Goal: Information Seeking & Learning: Find specific page/section

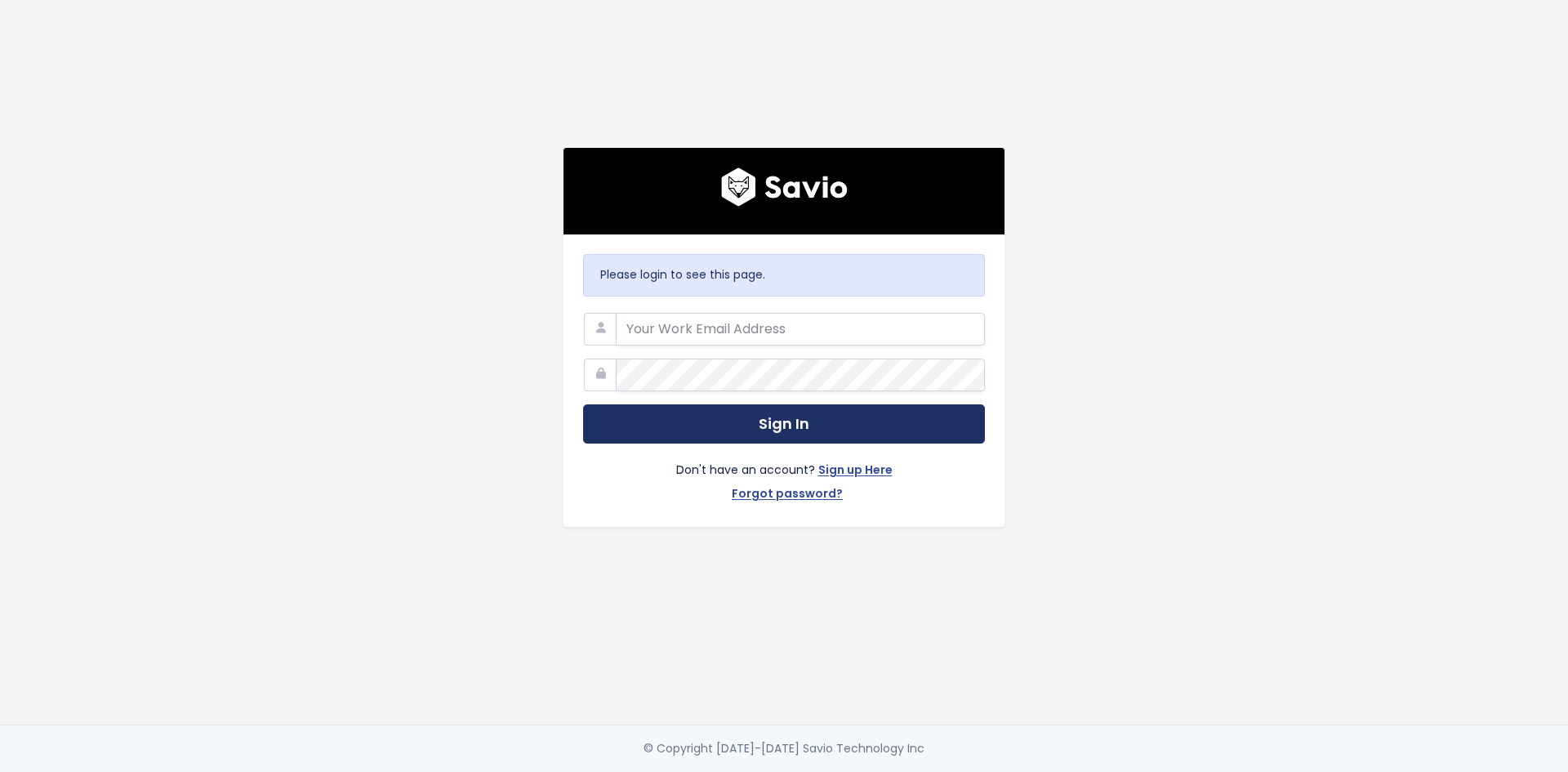
type input "[PERSON_NAME][EMAIL_ADDRESS][PERSON_NAME][DOMAIN_NAME]"
click at [795, 417] on button "Sign In" at bounding box center [783, 424] width 402 height 40
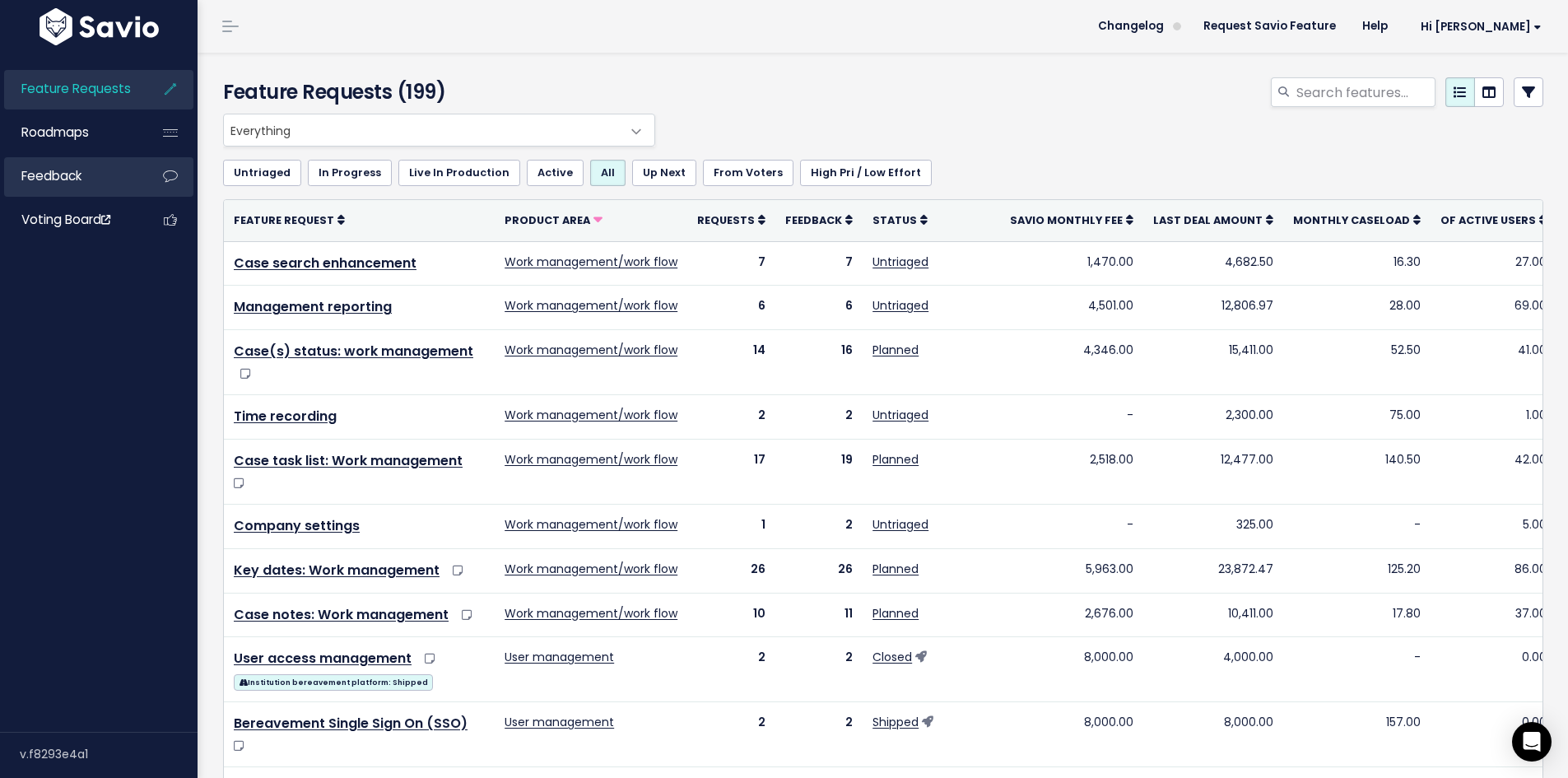
click at [119, 180] on link "Feedback" at bounding box center [71, 176] width 132 height 38
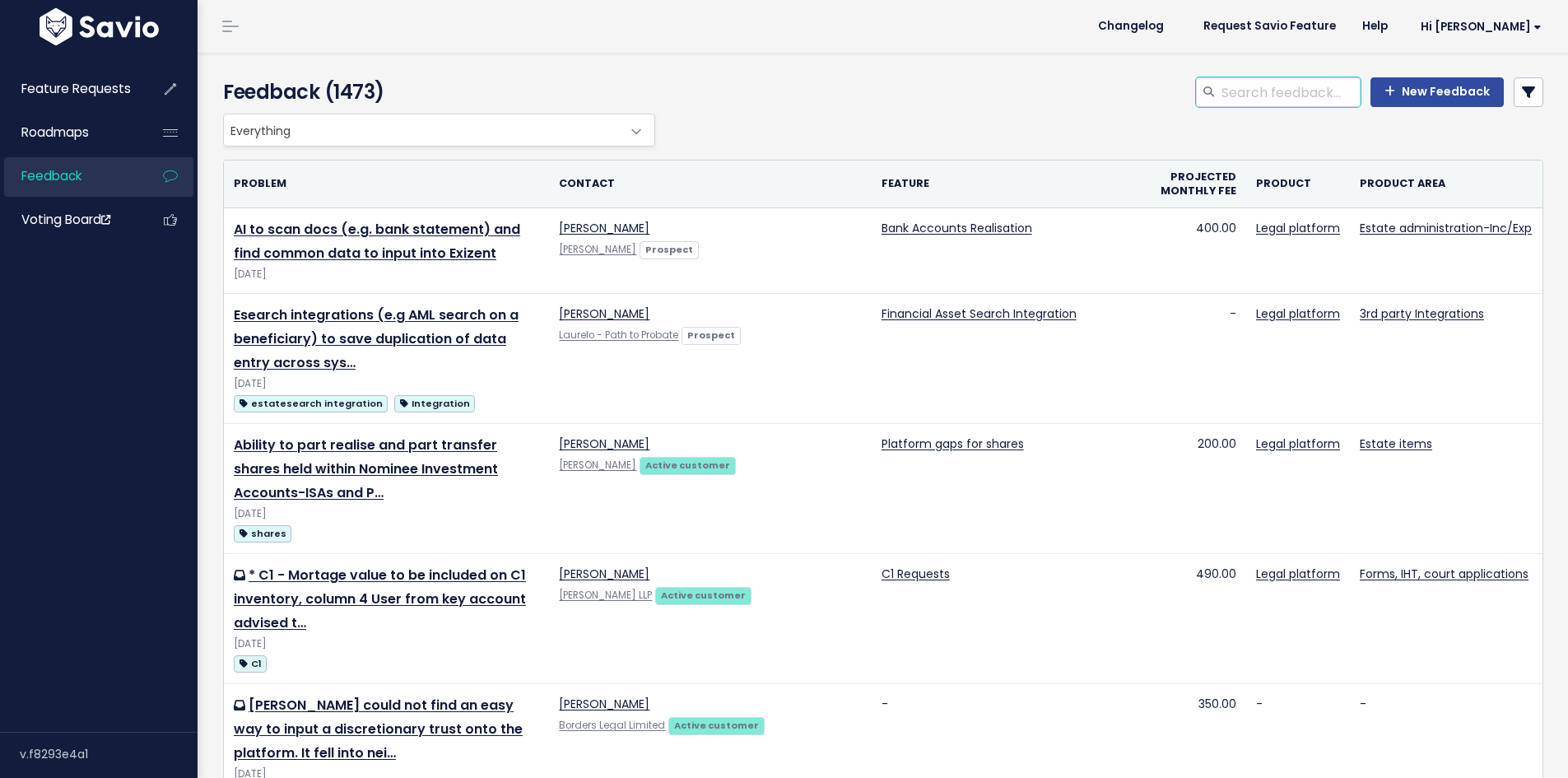
click at [1311, 94] on input "search" at bounding box center [1289, 92] width 140 height 30
type input "transfer"
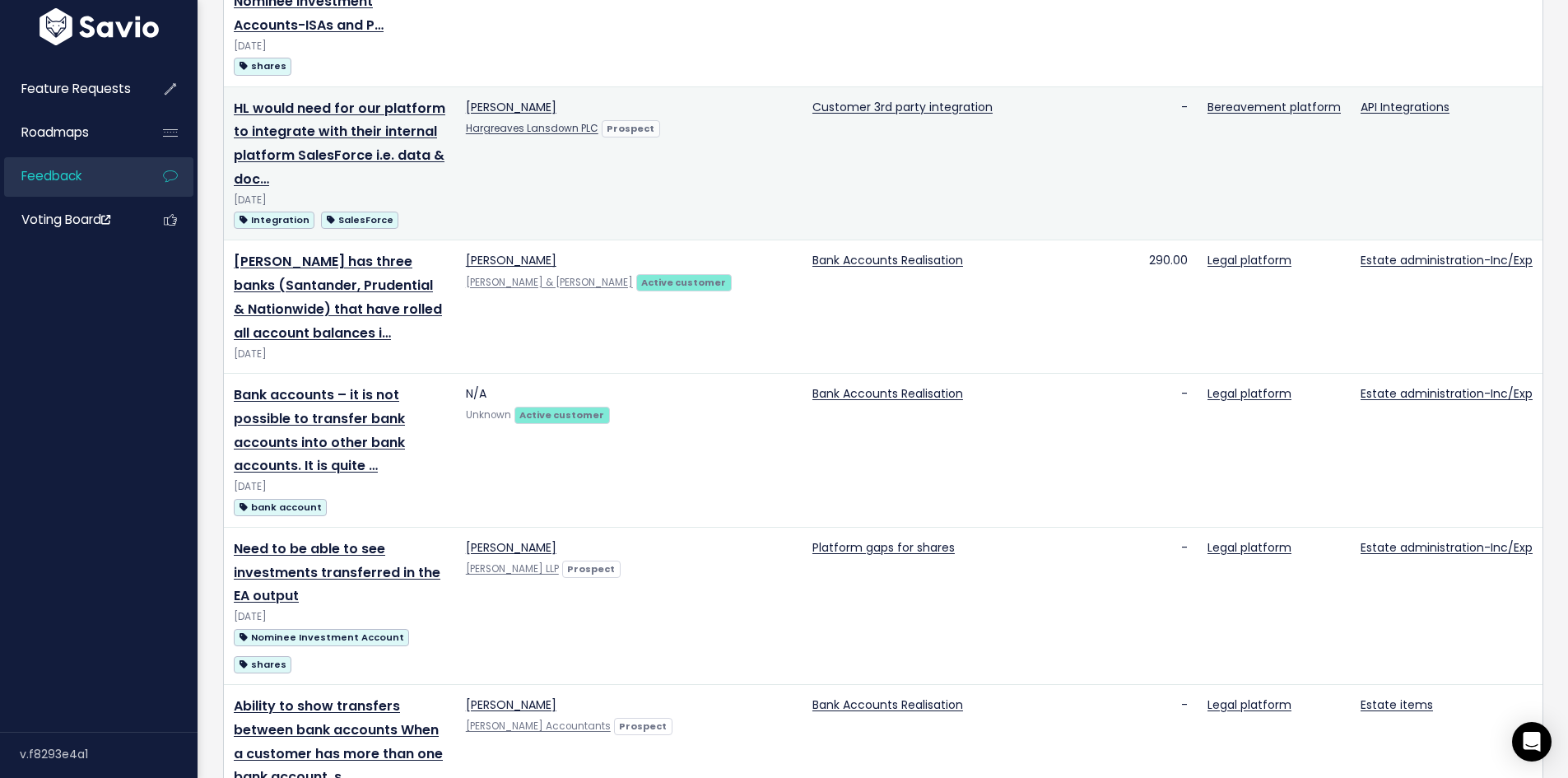
scroll to position [329, 0]
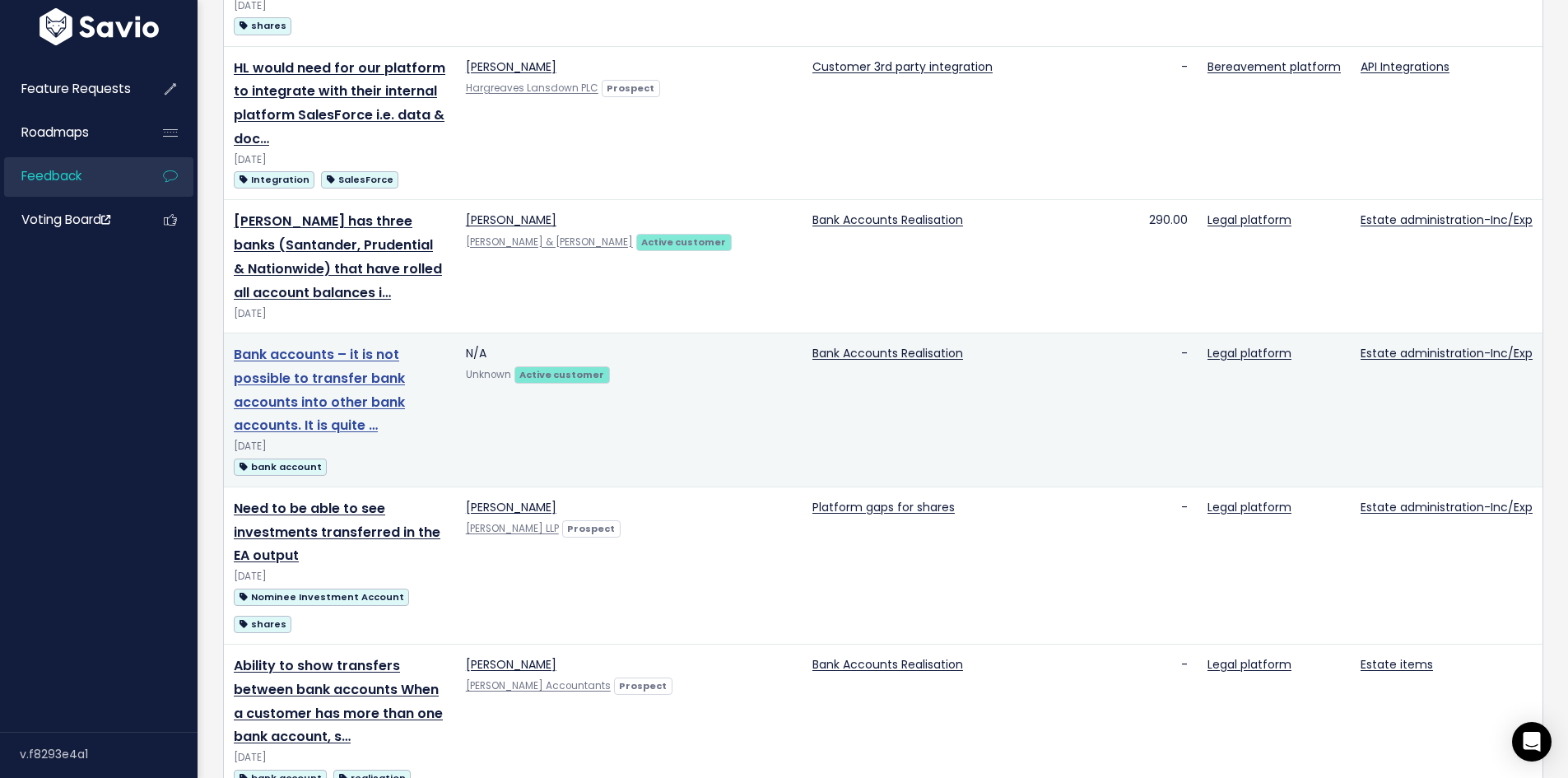
click at [405, 345] on link "Bank accounts – it is not possible to transfer bank accounts into other bank ac…" at bounding box center [318, 390] width 171 height 89
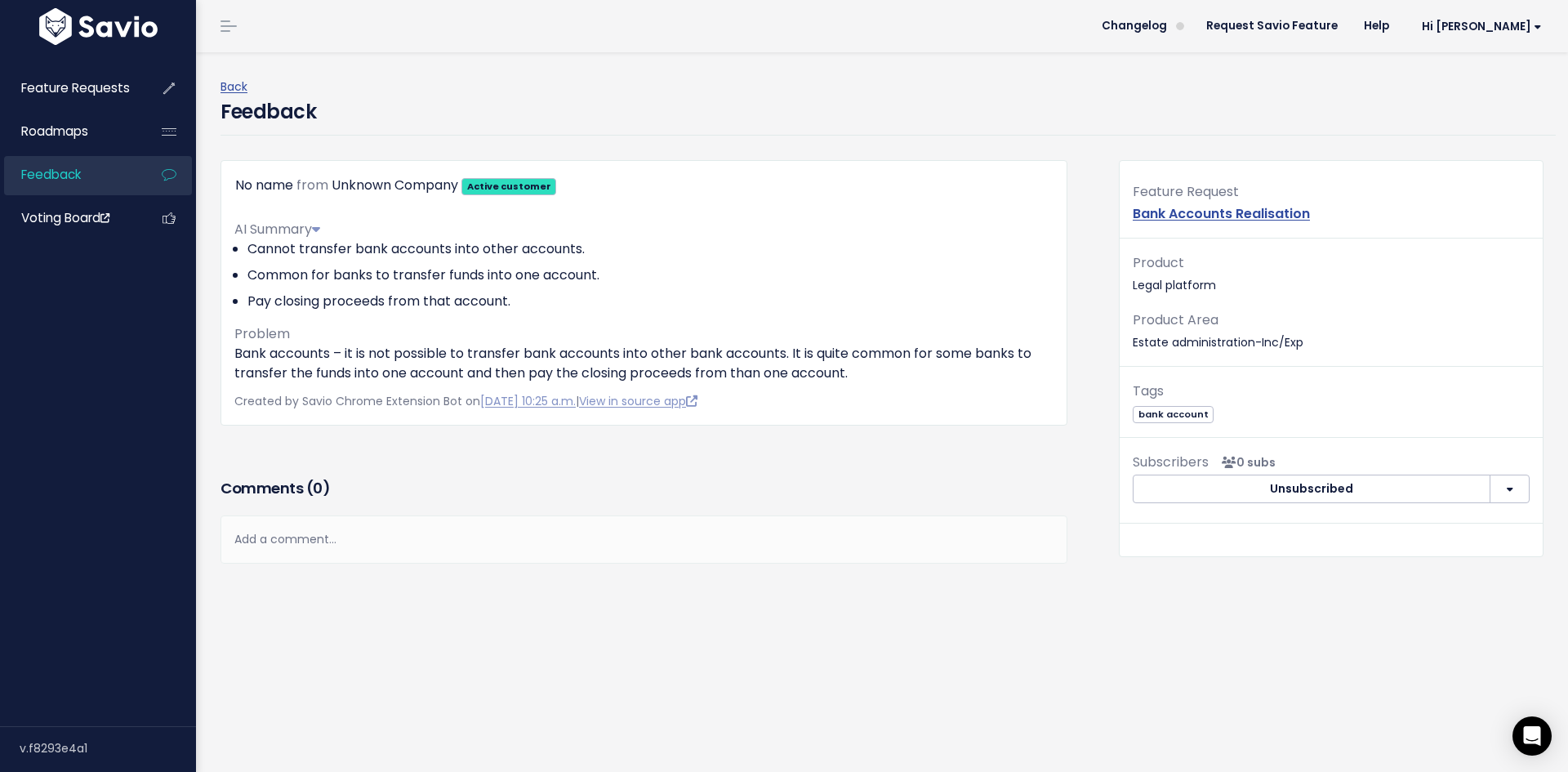
click at [417, 253] on li "Cannot transfer bank accounts into other accounts." at bounding box center [650, 249] width 806 height 20
click at [428, 278] on li "Common for banks to transfer funds into one account." at bounding box center [650, 275] width 806 height 20
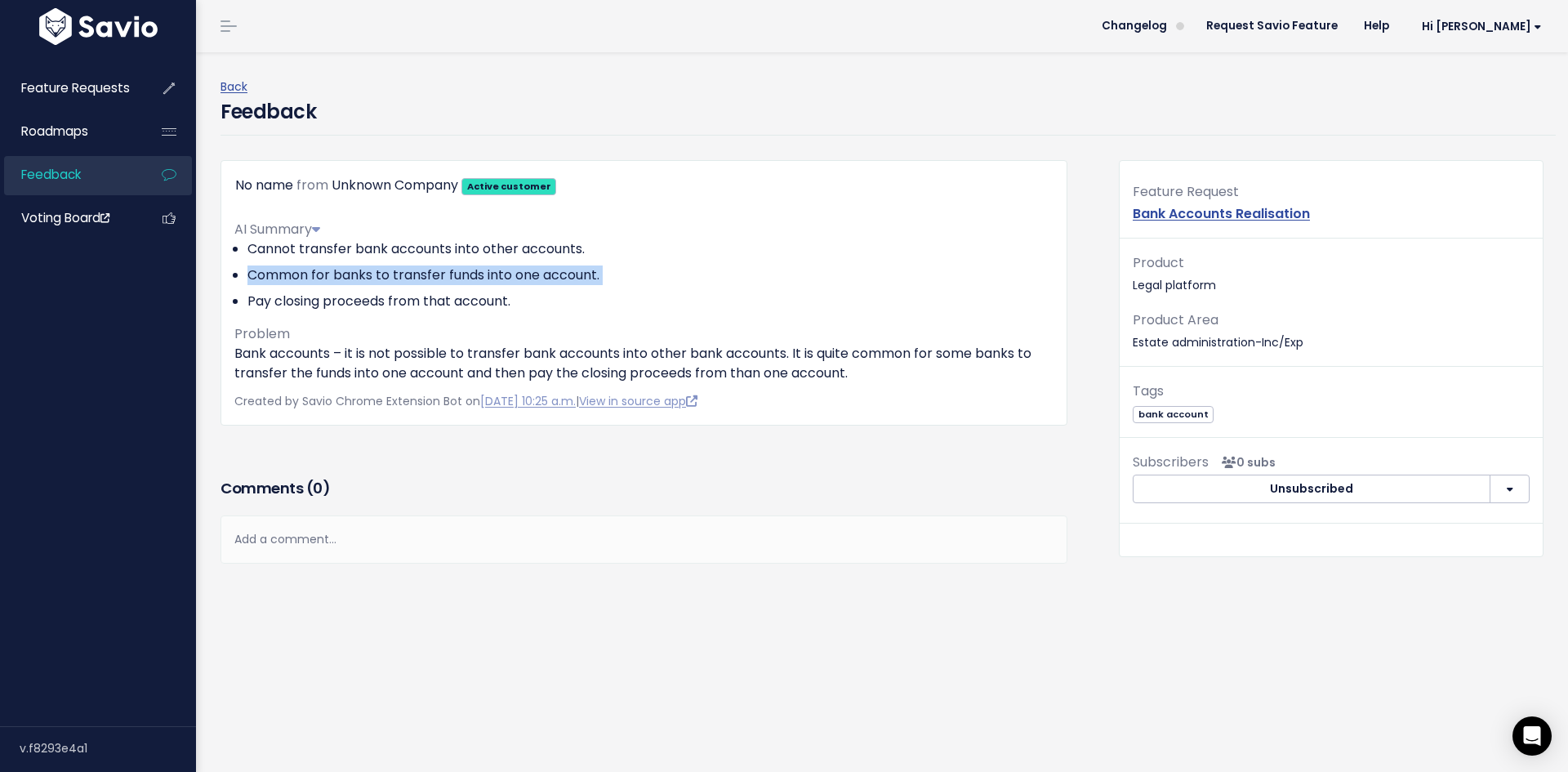
click at [428, 278] on li "Common for banks to transfer funds into one account." at bounding box center [650, 275] width 806 height 20
click at [447, 308] on li "Pay closing proceeds from that account." at bounding box center [650, 302] width 806 height 20
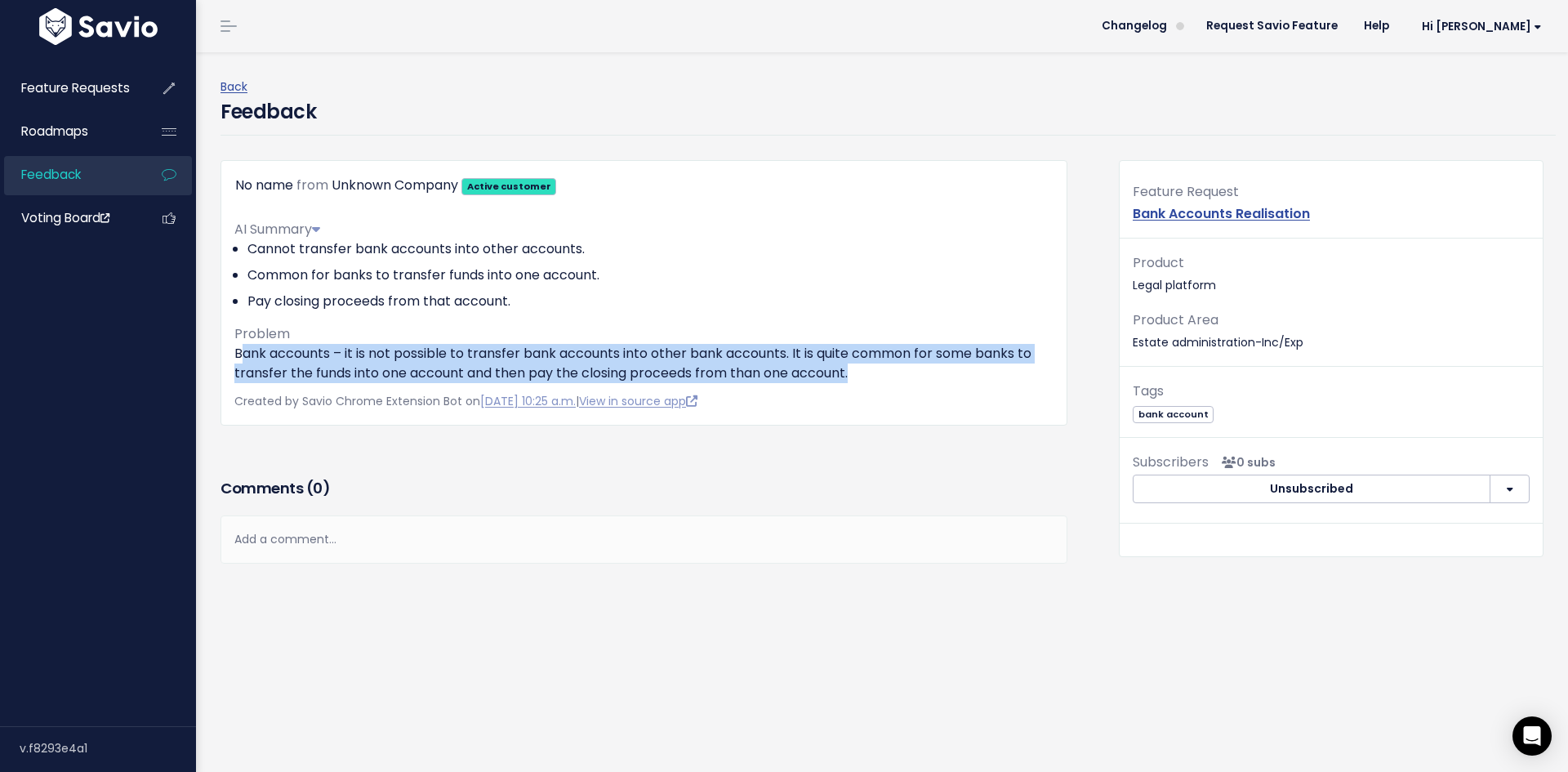
drag, startPoint x: 240, startPoint y: 351, endPoint x: 858, endPoint y: 371, distance: 618.3
click at [858, 371] on p "Bank accounts – it is not possible to transfer bank accounts into other bank ac…" at bounding box center [643, 364] width 819 height 39
click at [860, 371] on p "Bank accounts – it is not possible to transfer bank accounts into other bank ac…" at bounding box center [643, 364] width 819 height 39
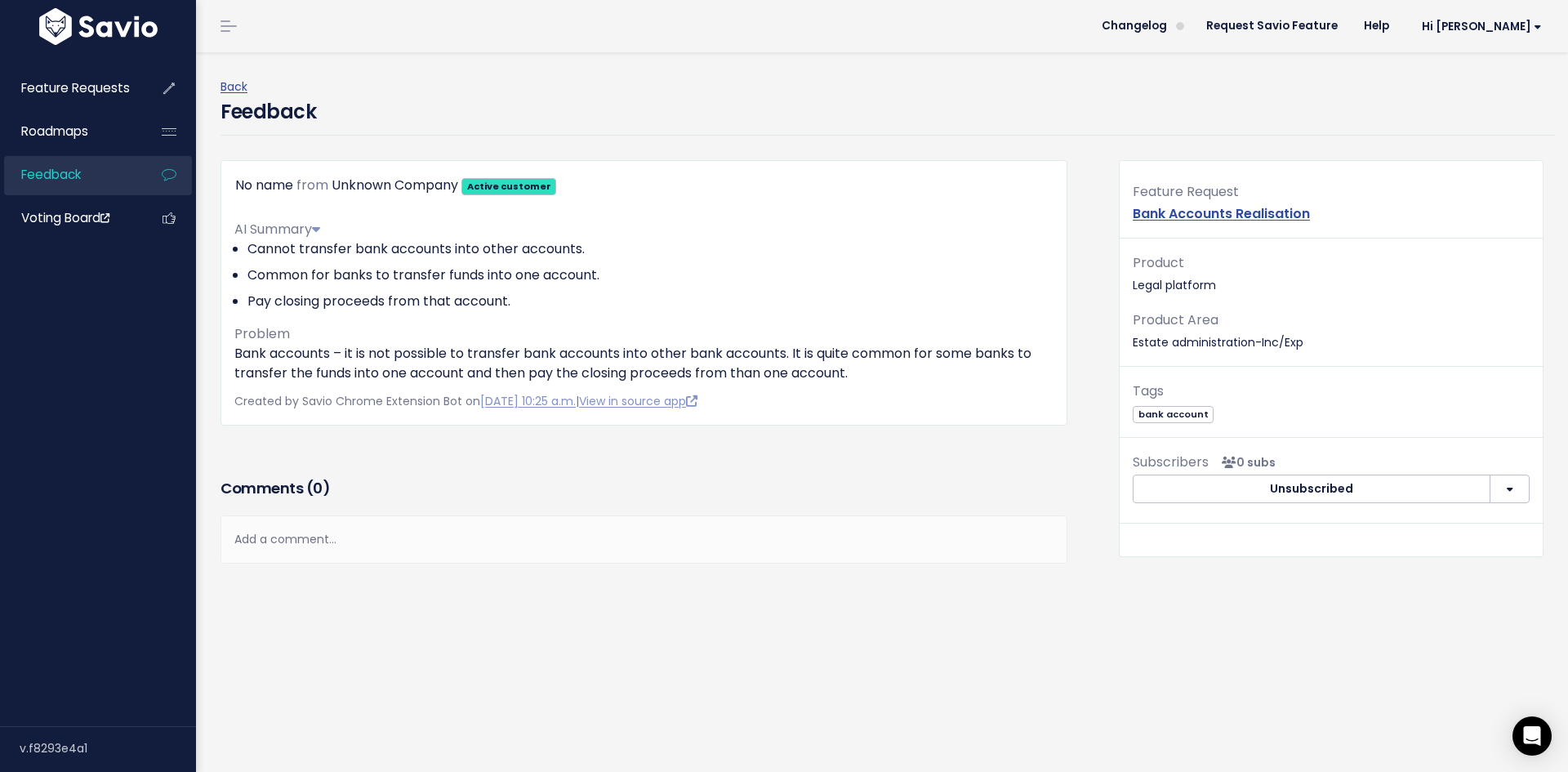
click at [860, 371] on p "Bank accounts – it is not possible to transfer bank accounts into other bank ac…" at bounding box center [643, 364] width 819 height 39
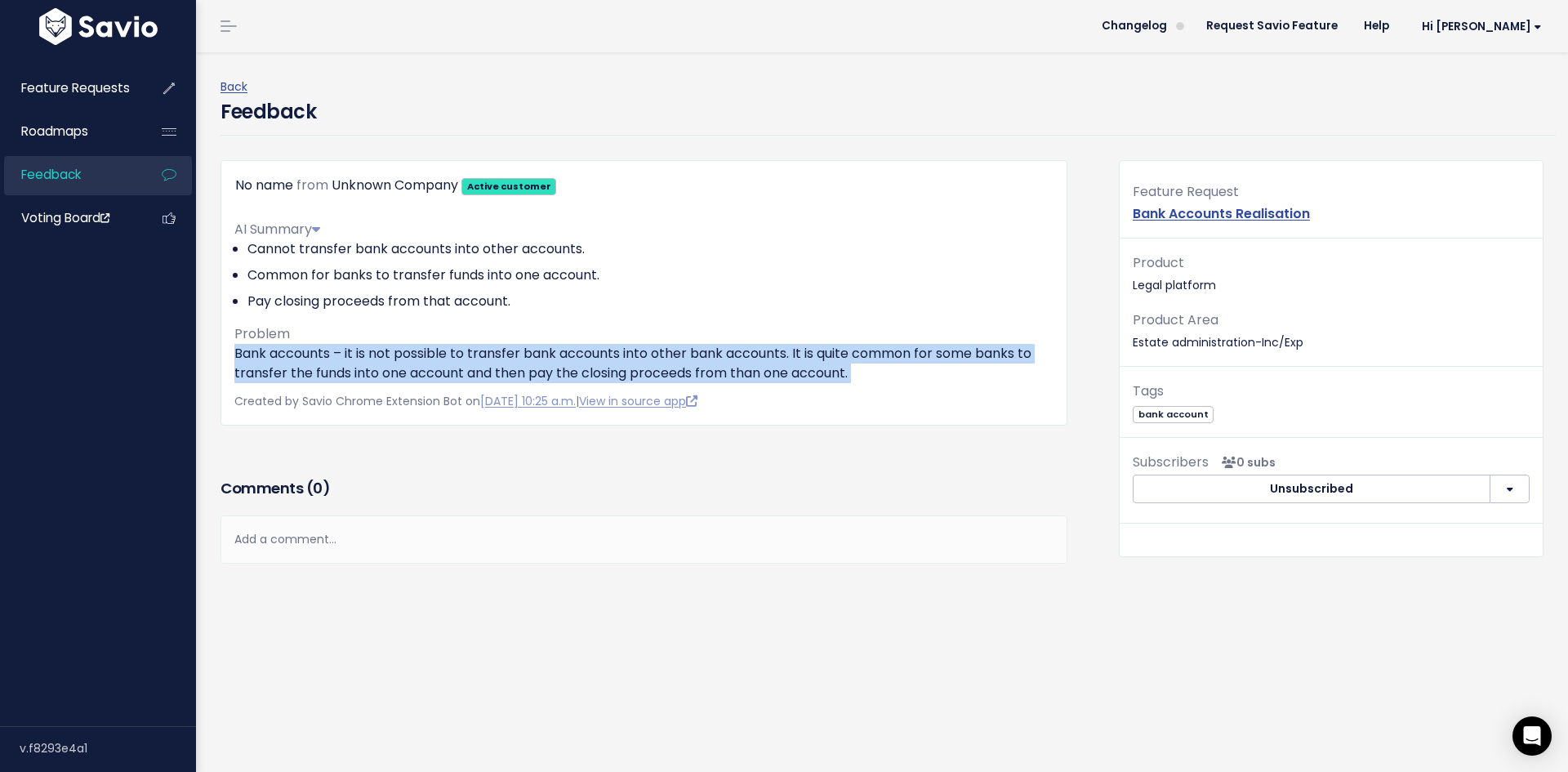
click at [860, 371] on p "Bank accounts – it is not possible to transfer bank accounts into other bank ac…" at bounding box center [643, 364] width 819 height 39
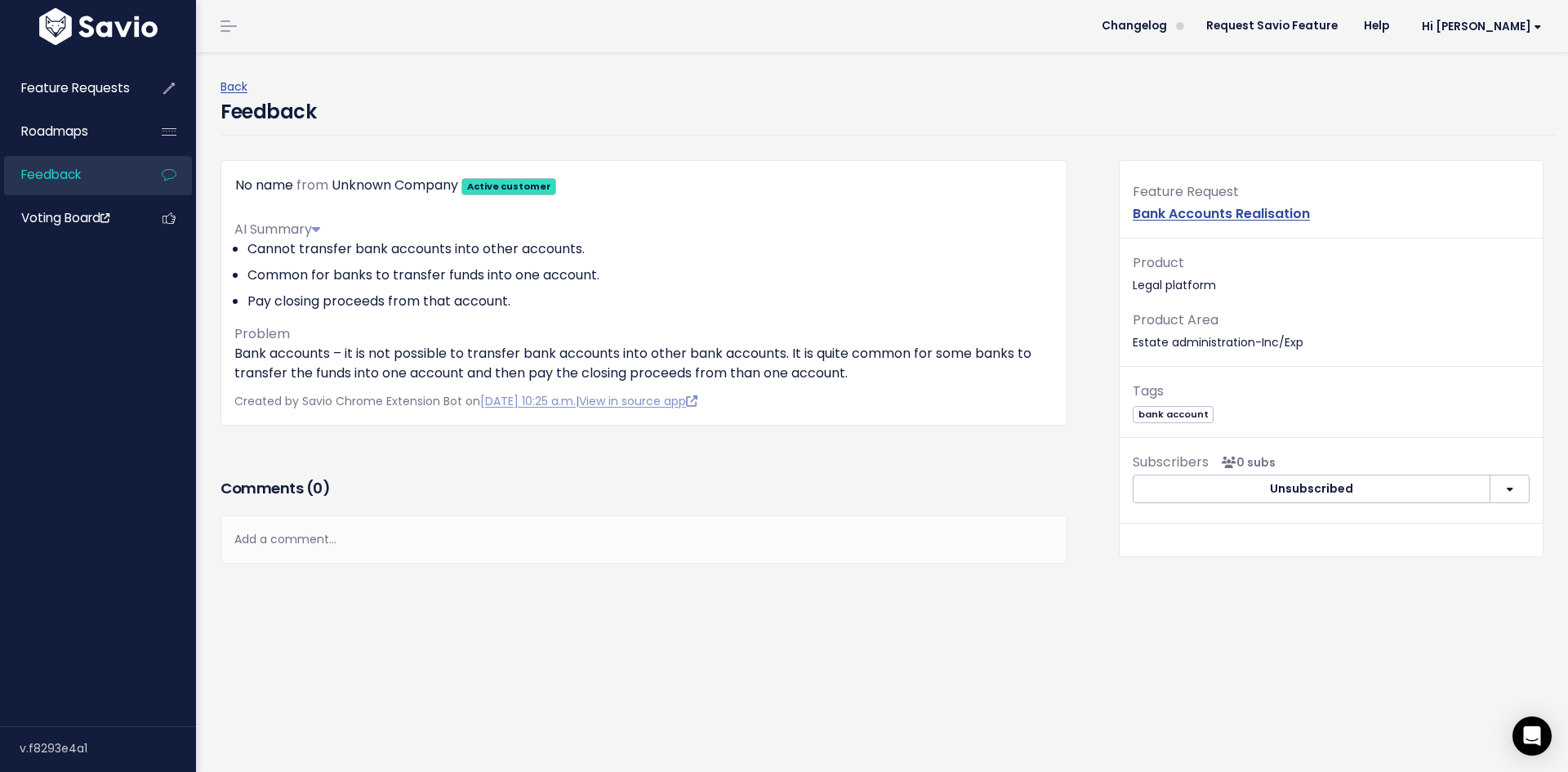
click at [77, 163] on link "Feedback" at bounding box center [70, 175] width 131 height 37
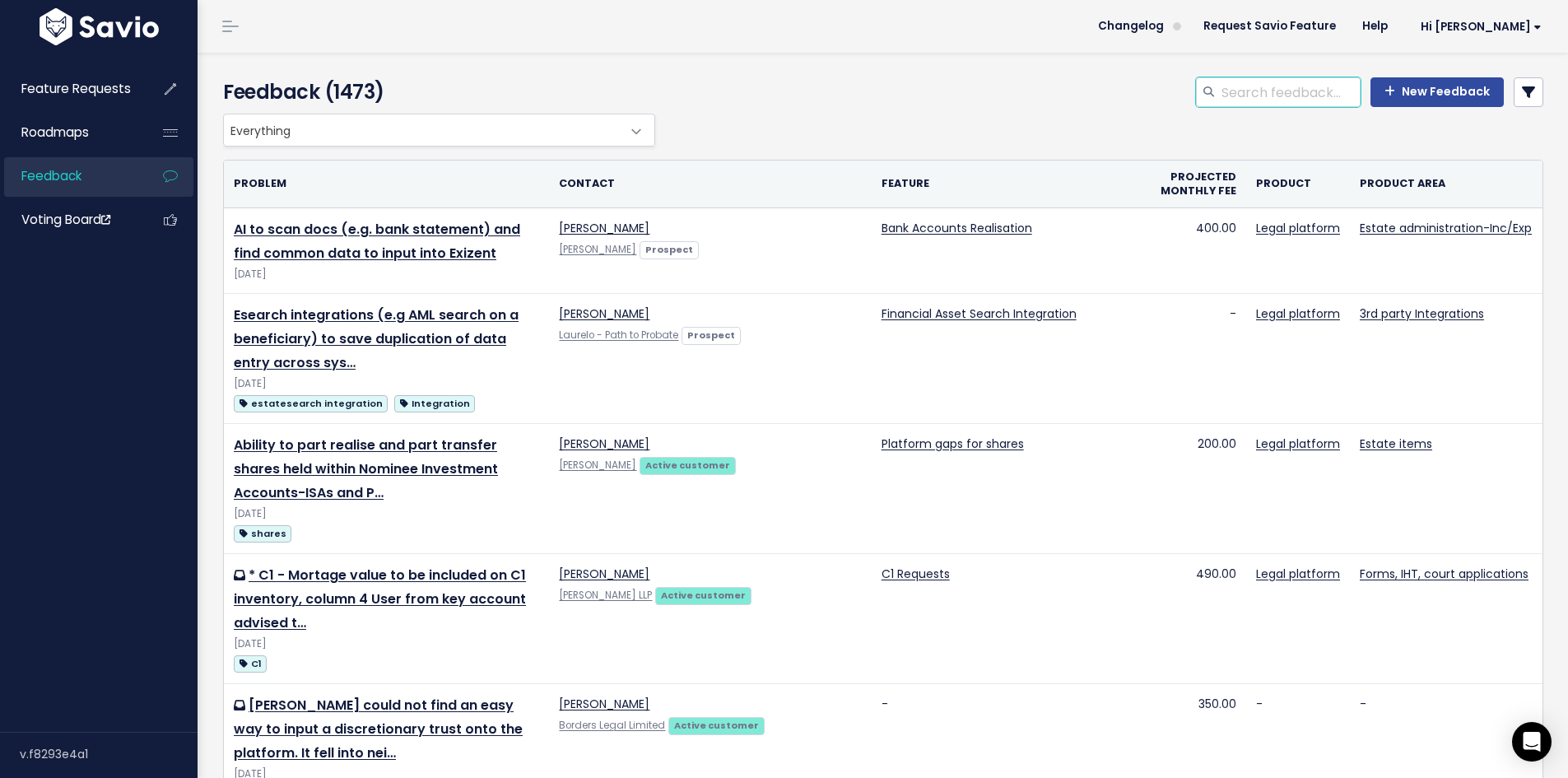
click at [1223, 89] on input "search" at bounding box center [1289, 92] width 140 height 30
type input "transfer"
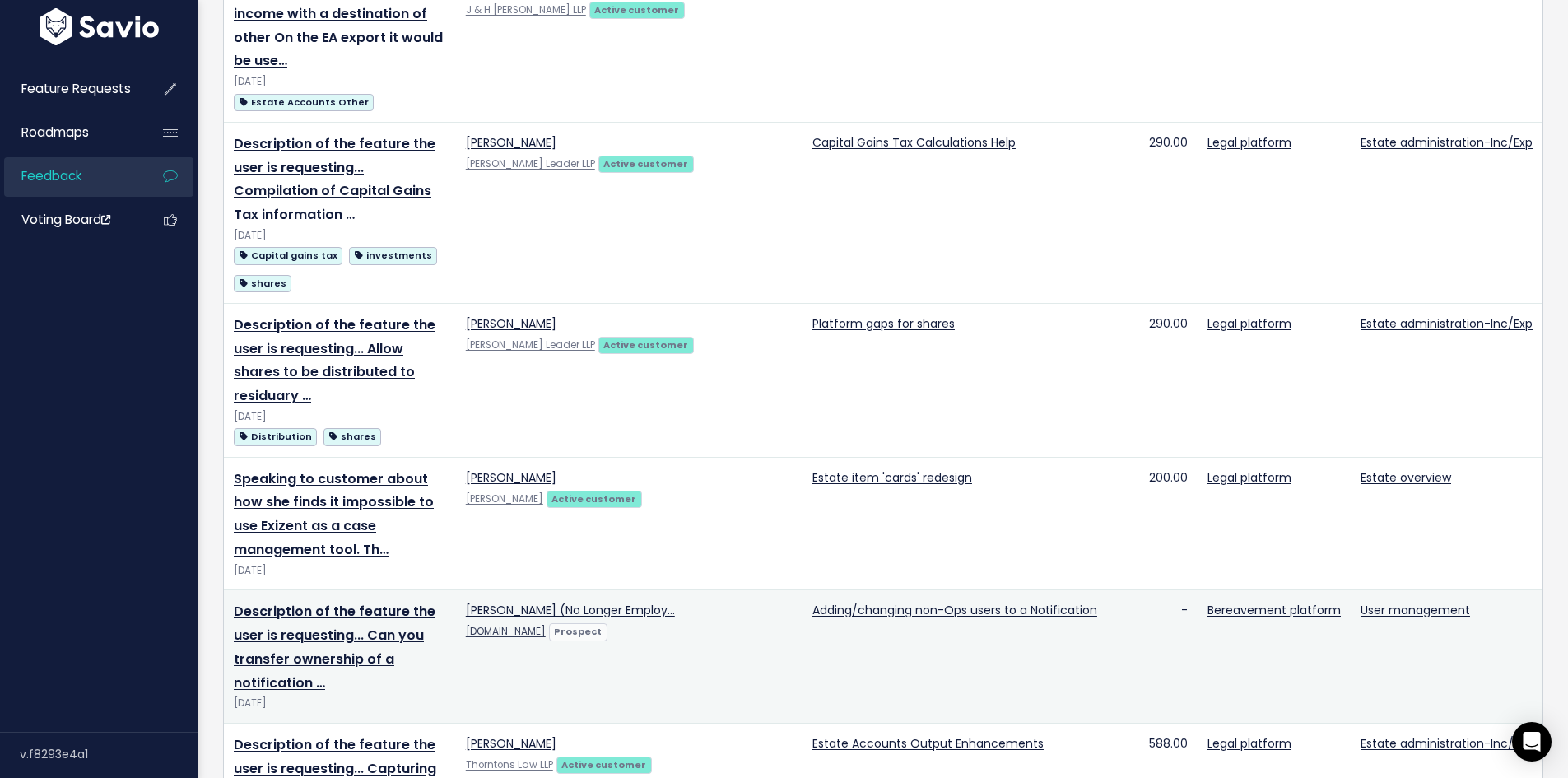
scroll to position [2068, 0]
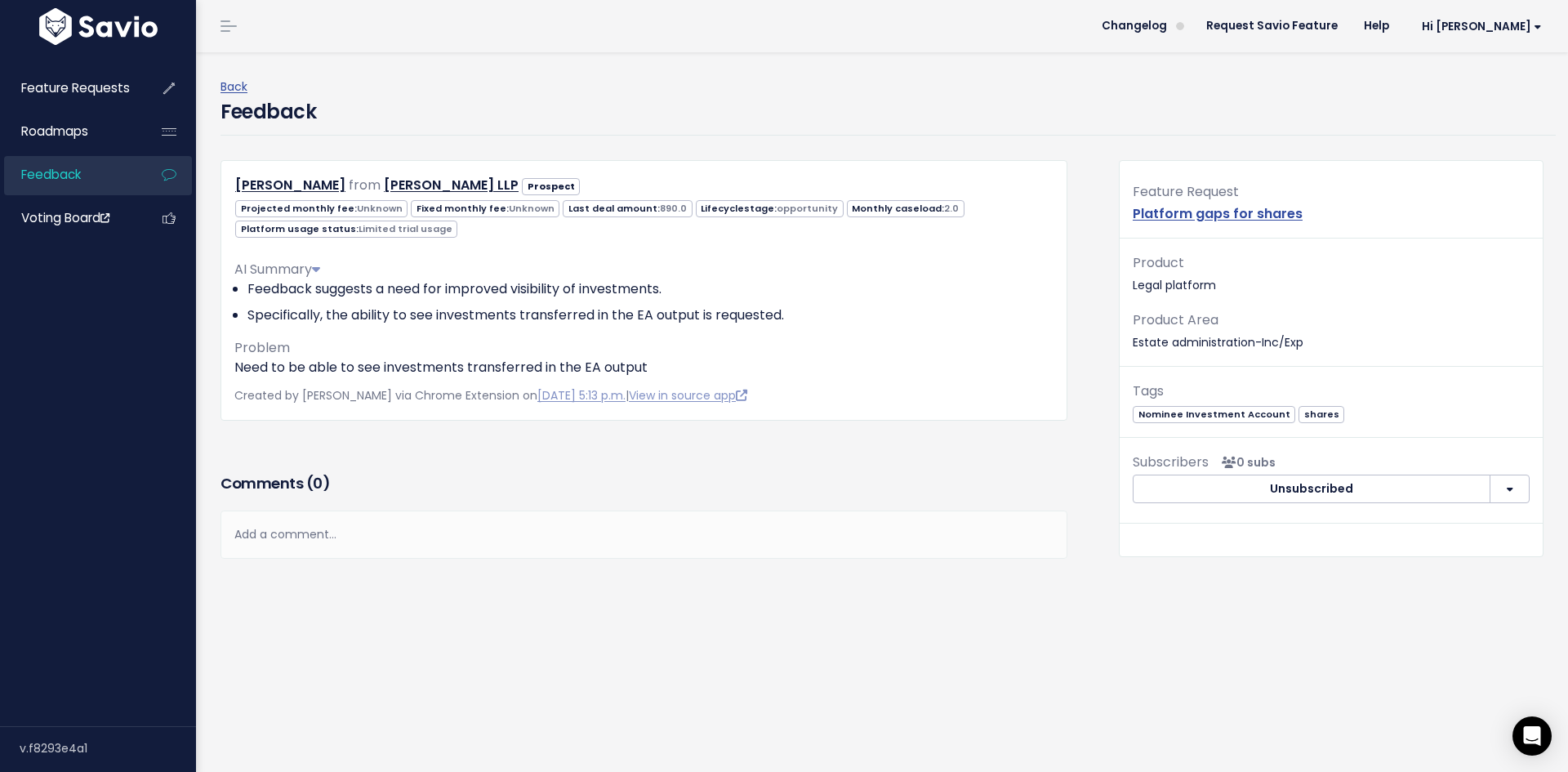
click at [485, 370] on p "Need to be able to see investments transferred in the EA output" at bounding box center [643, 367] width 819 height 20
